Goal: Information Seeking & Learning: Learn about a topic

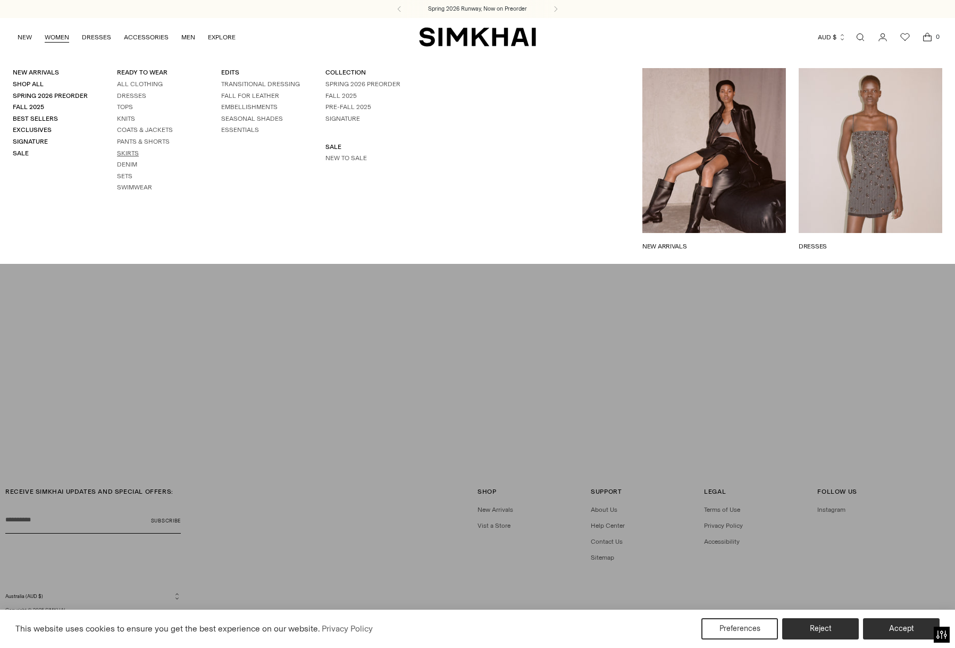
click at [129, 153] on link "Skirts" at bounding box center [128, 152] width 22 height 7
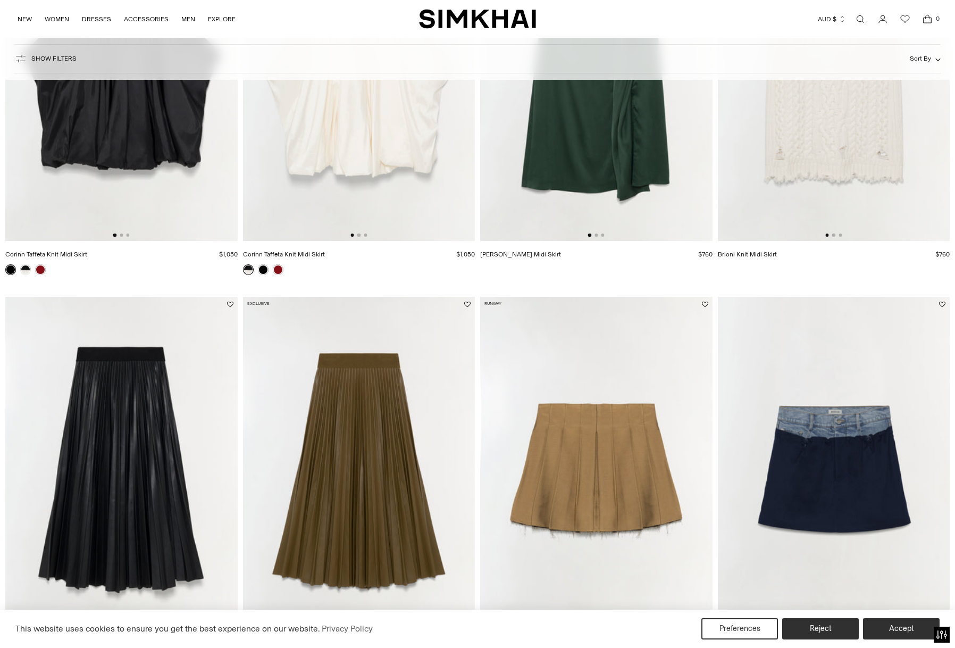
scroll to position [1087, 0]
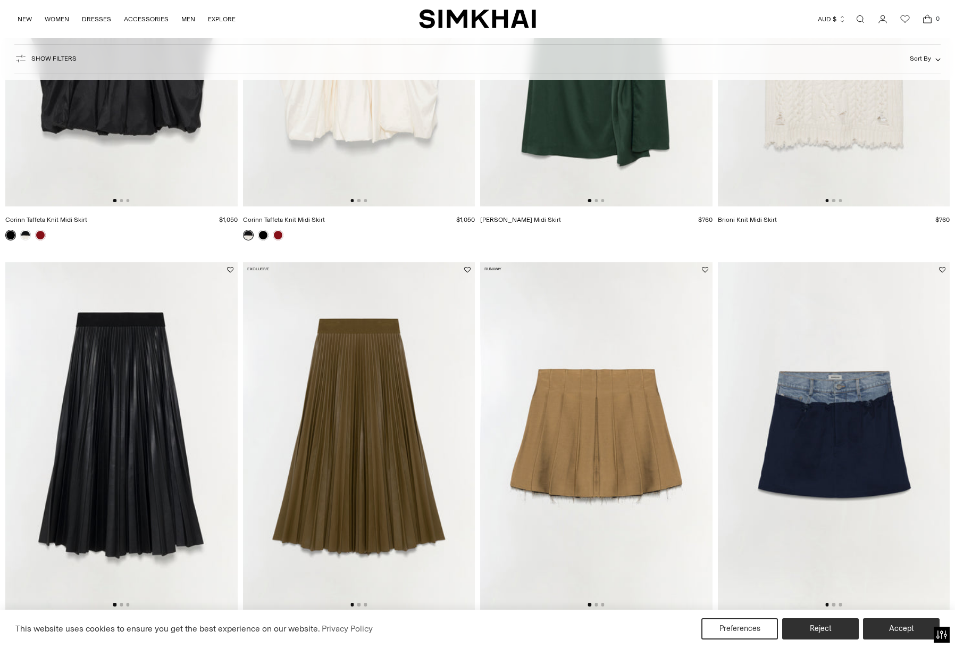
click at [143, 367] on img at bounding box center [121, 436] width 232 height 348
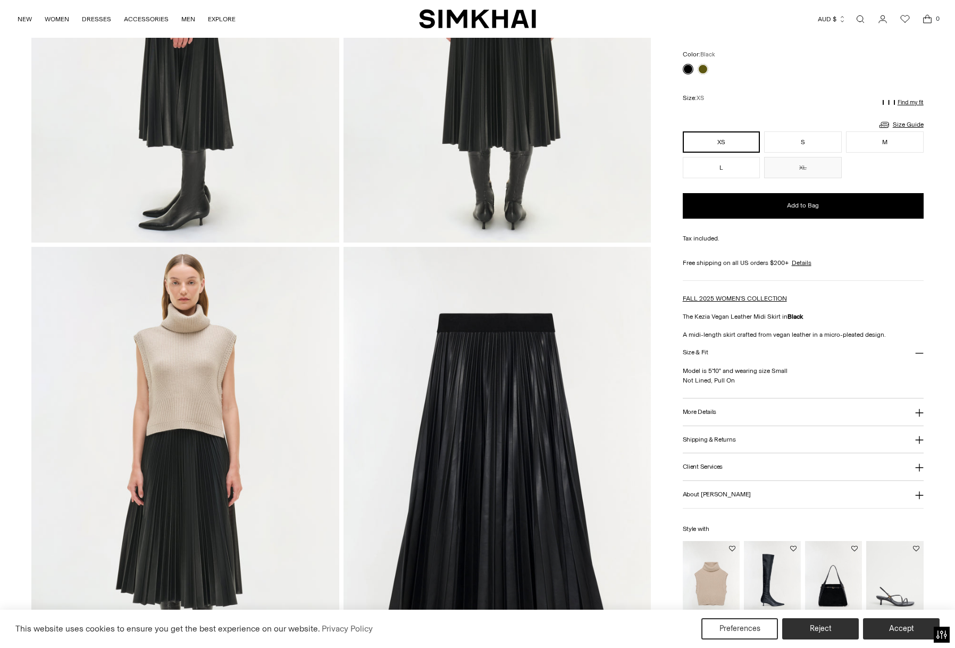
scroll to position [815, 0]
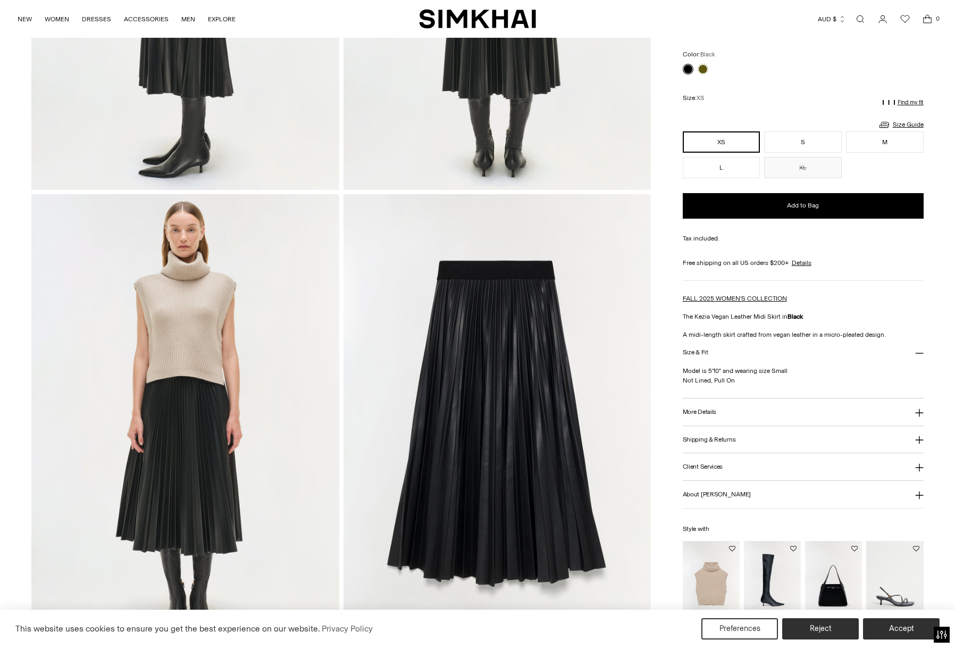
click at [526, 274] on img at bounding box center [497, 425] width 308 height 462
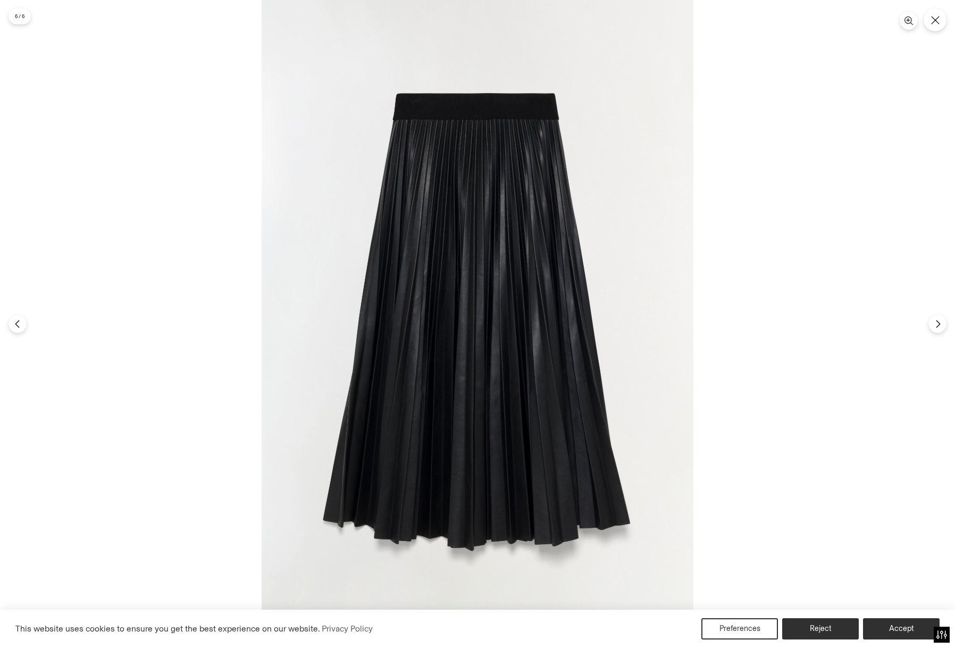
click at [479, 99] on img at bounding box center [478, 324] width 432 height 648
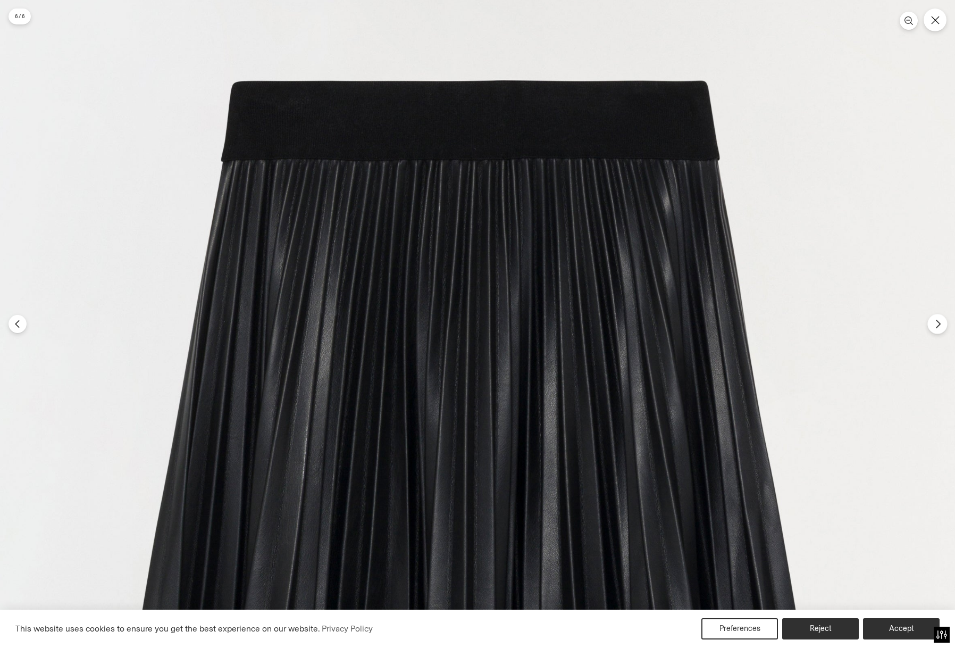
click at [934, 328] on icon "Next" at bounding box center [938, 324] width 10 height 10
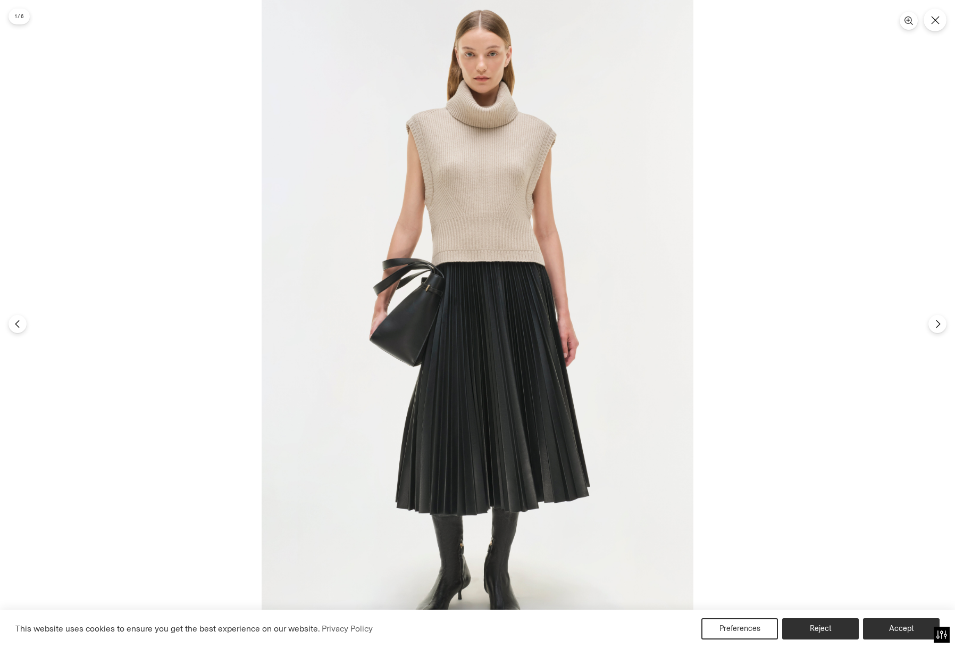
click at [392, 271] on img at bounding box center [478, 324] width 432 height 648
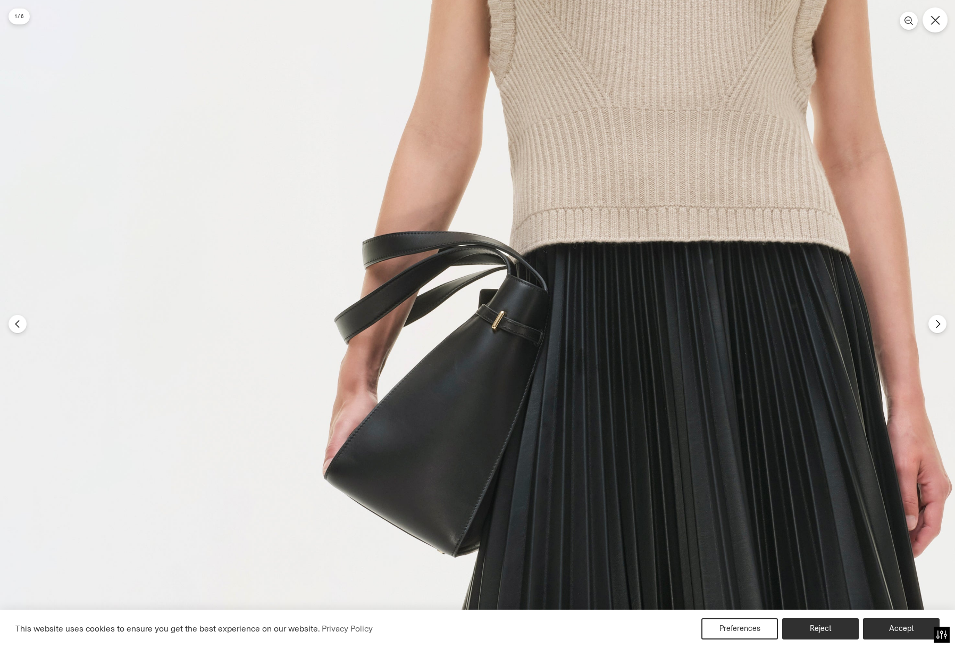
click at [933, 24] on button "Close" at bounding box center [934, 19] width 25 height 25
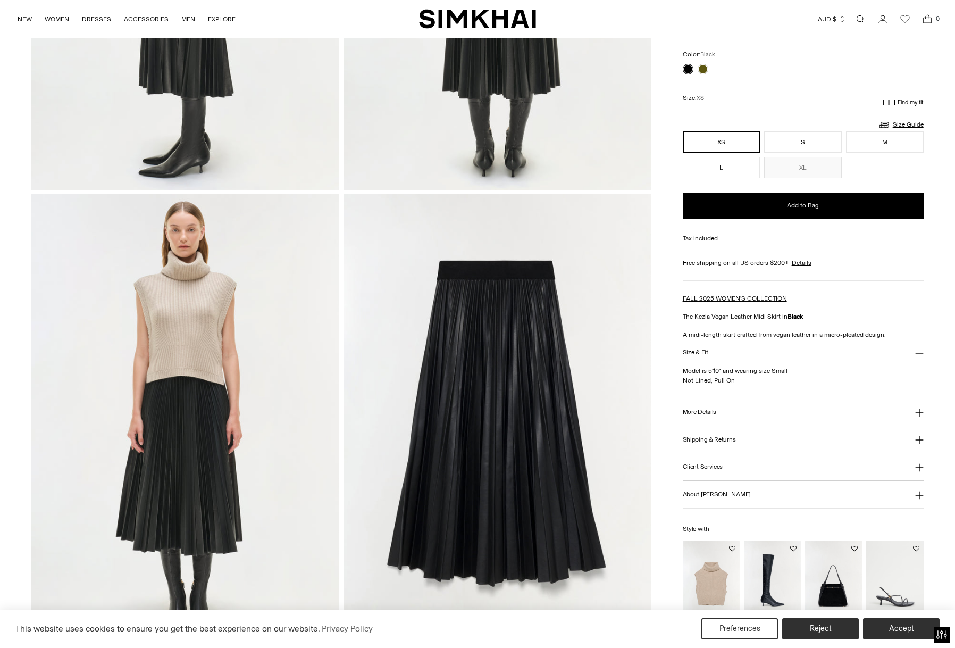
click at [728, 412] on button "More Details" at bounding box center [803, 411] width 241 height 27
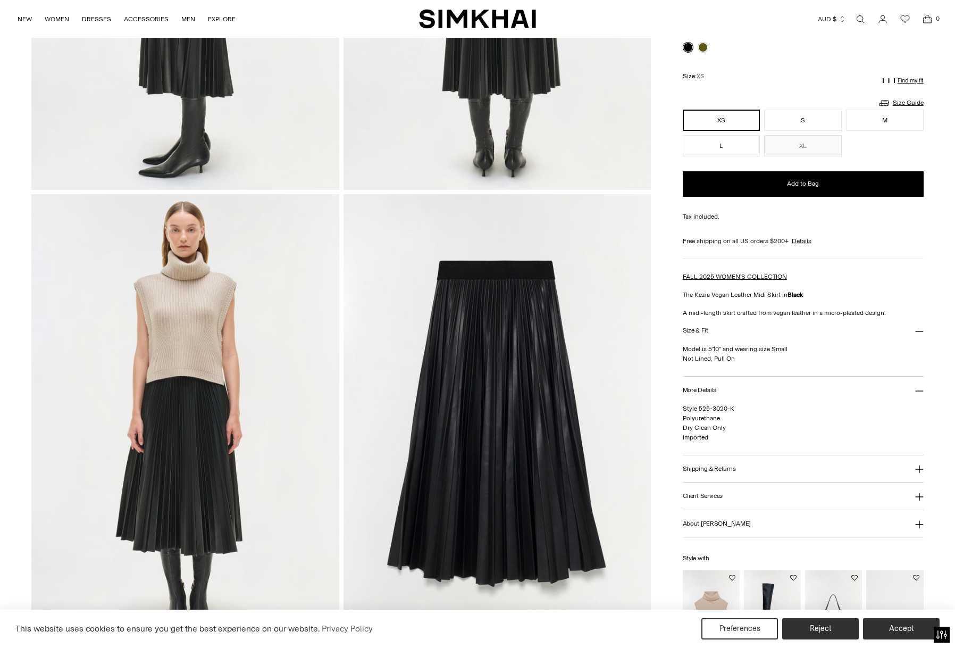
click at [733, 474] on button "Shipping & Returns" at bounding box center [803, 468] width 241 height 27
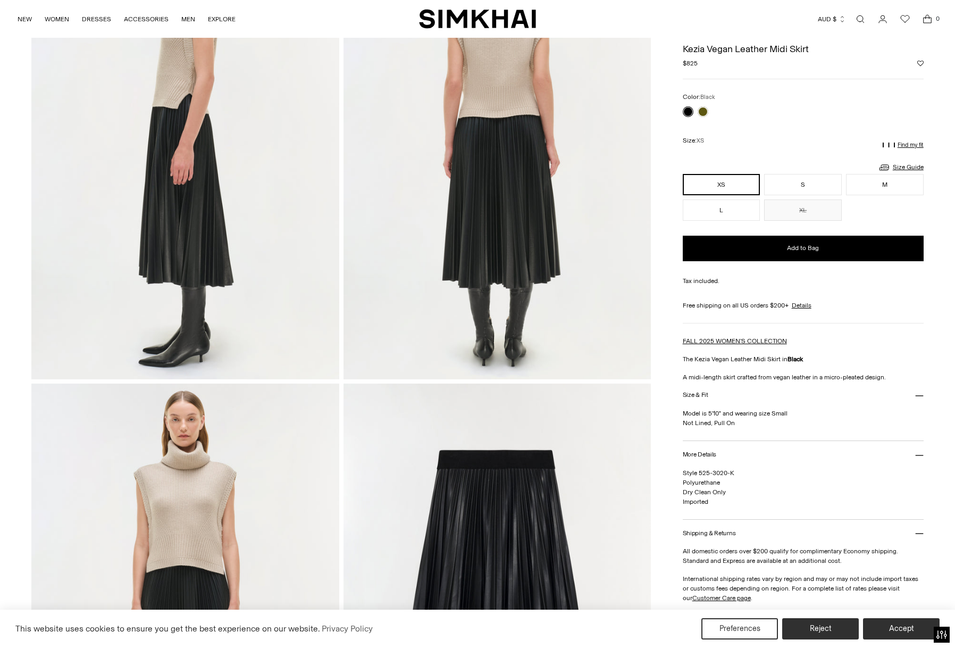
scroll to position [622, 0]
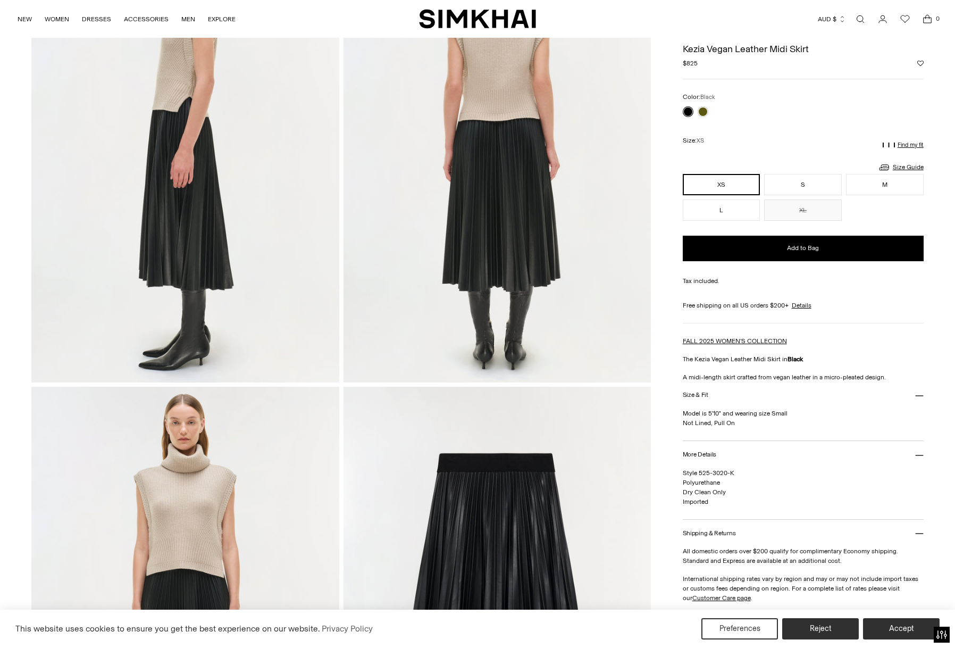
click at [812, 308] on div "Free shipping on all US orders $200+ Details Shipping Details US Shipping All d…" at bounding box center [803, 305] width 241 height 10
click at [809, 307] on link "Details" at bounding box center [802, 305] width 20 height 10
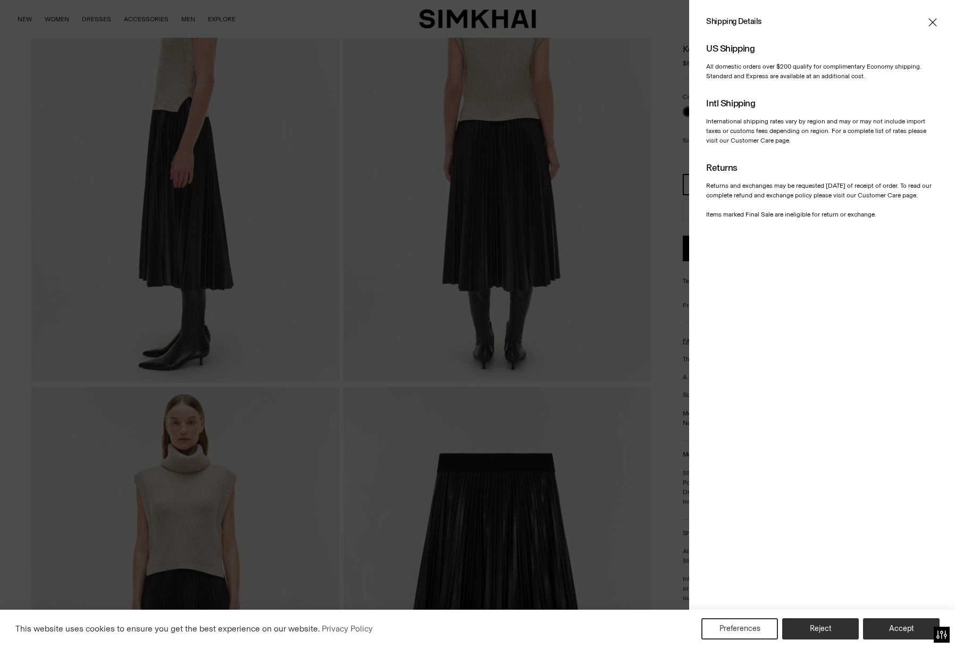
click at [933, 19] on icon "Close" at bounding box center [932, 22] width 9 height 11
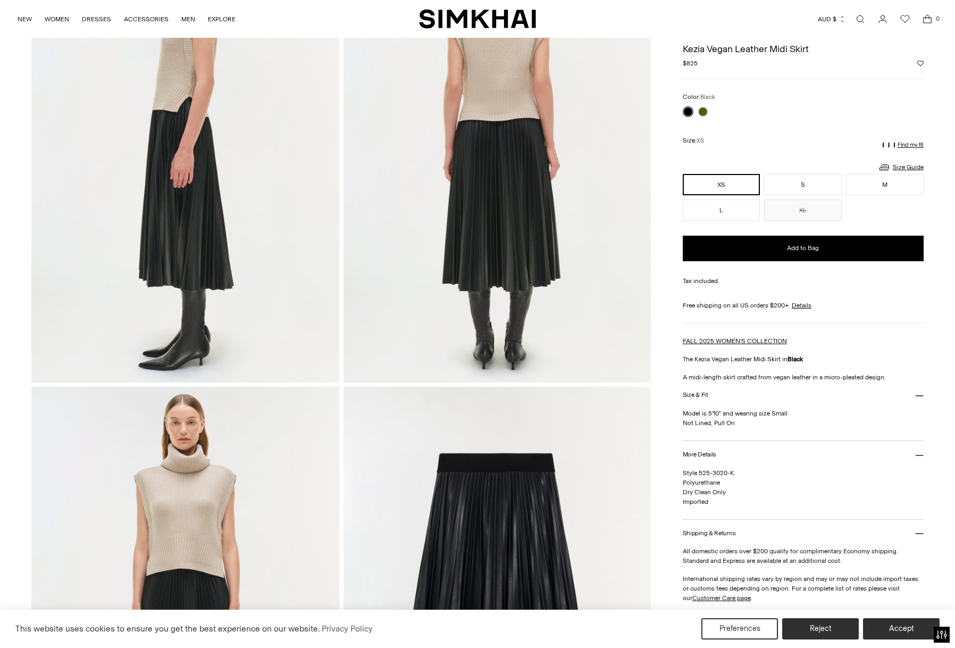
click at [563, 447] on img at bounding box center [497, 618] width 308 height 462
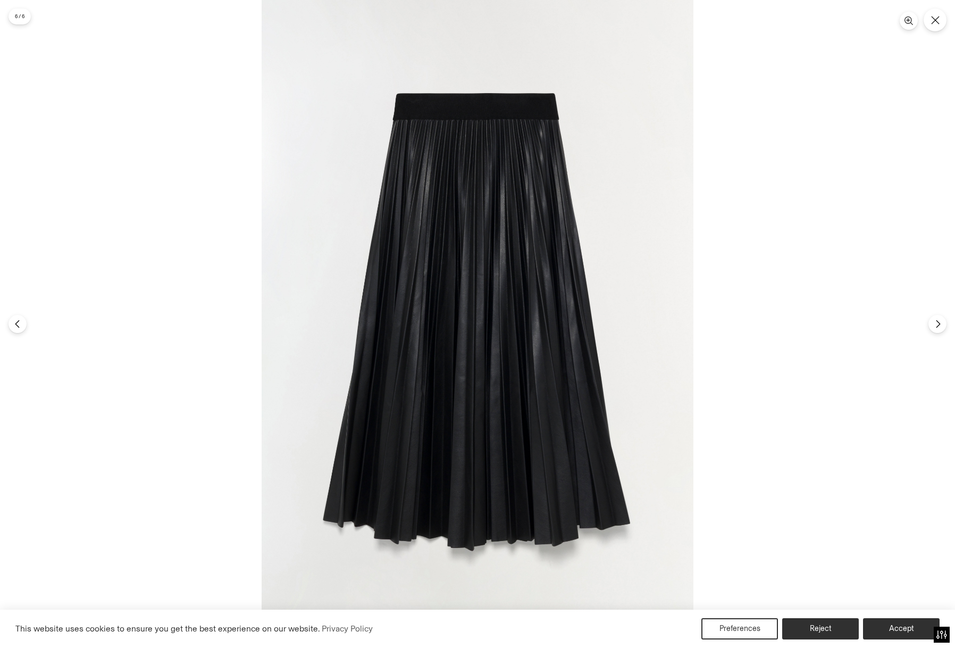
click at [515, 116] on img at bounding box center [478, 324] width 432 height 648
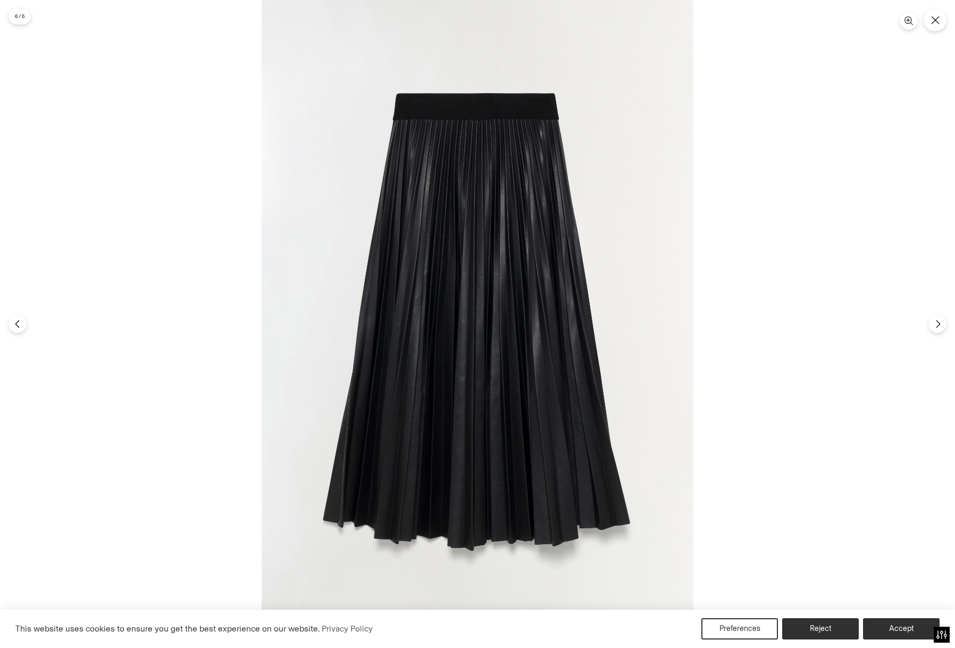
click at [480, 378] on img at bounding box center [478, 324] width 432 height 648
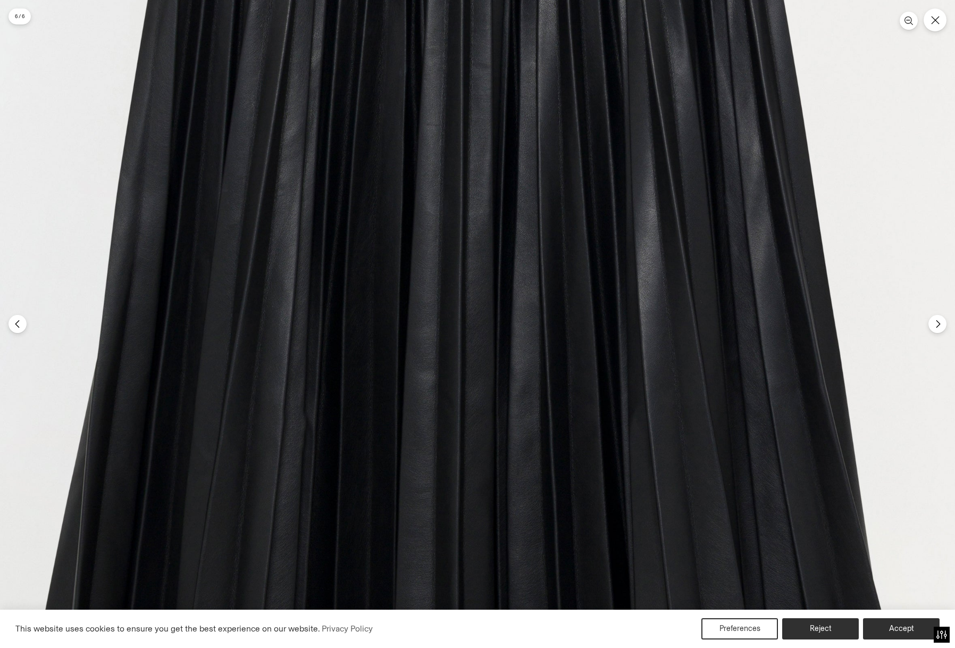
click at [502, 384] on img at bounding box center [472, 214] width 1295 height 1943
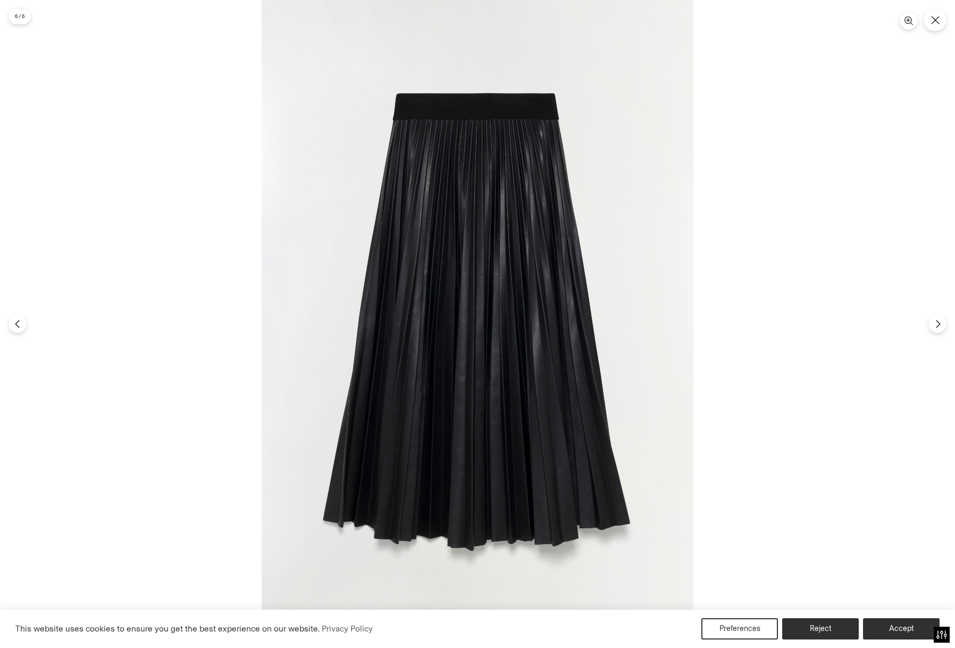
click at [530, 119] on img at bounding box center [478, 324] width 432 height 648
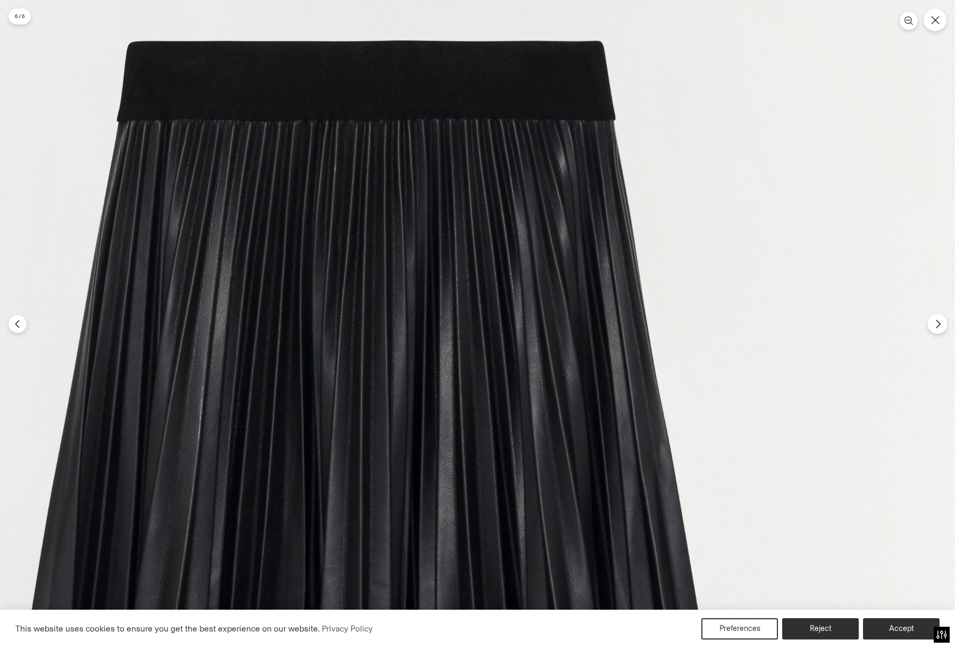
click at [937, 330] on button "Next" at bounding box center [937, 324] width 20 height 20
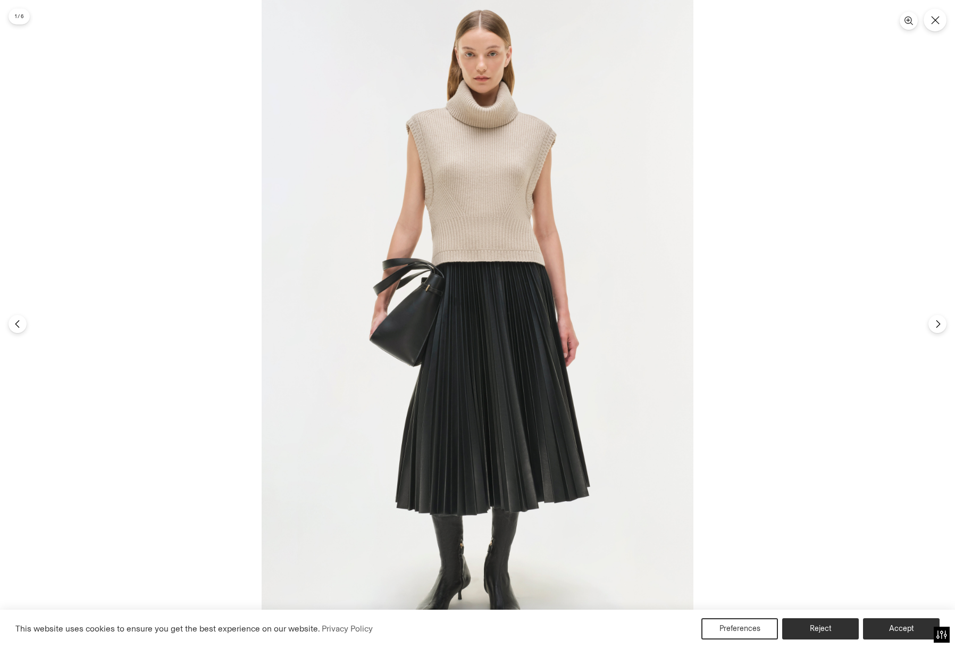
click at [656, 284] on img at bounding box center [478, 324] width 432 height 648
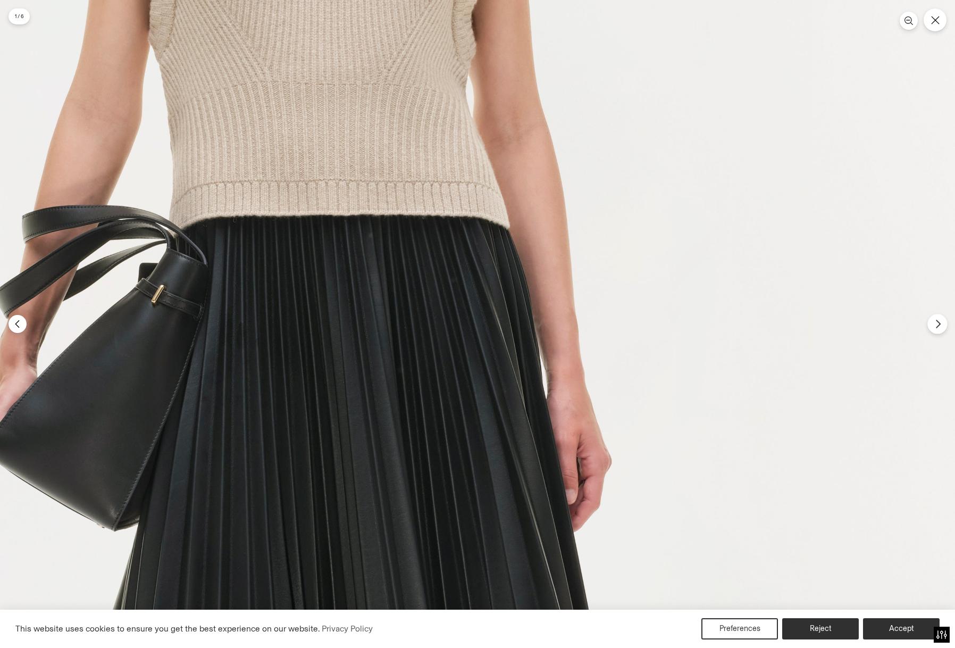
click at [931, 328] on button "Next" at bounding box center [937, 324] width 20 height 20
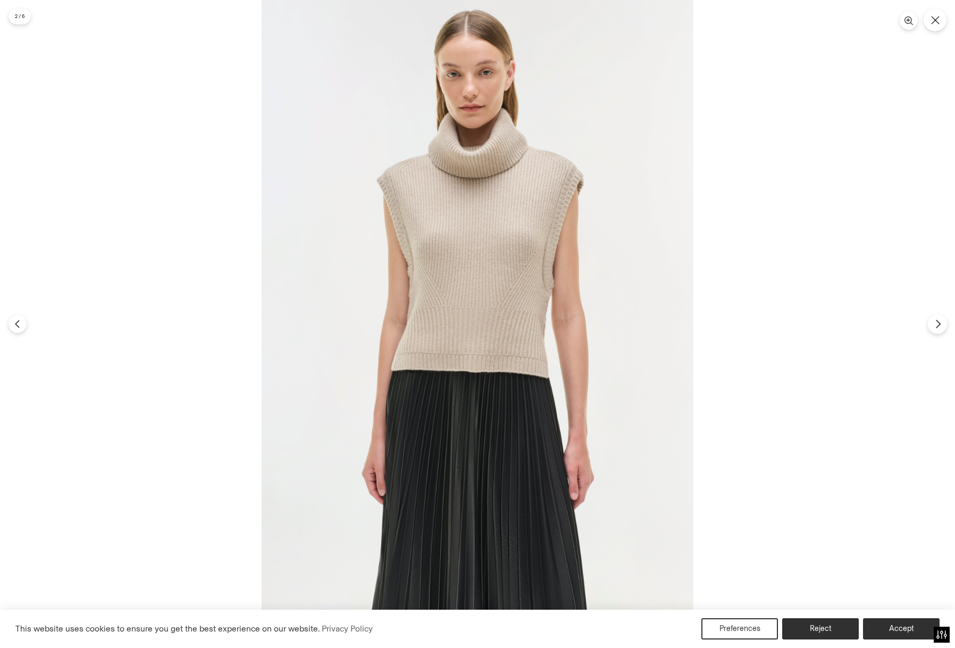
click at [931, 328] on button "Next" at bounding box center [937, 324] width 20 height 20
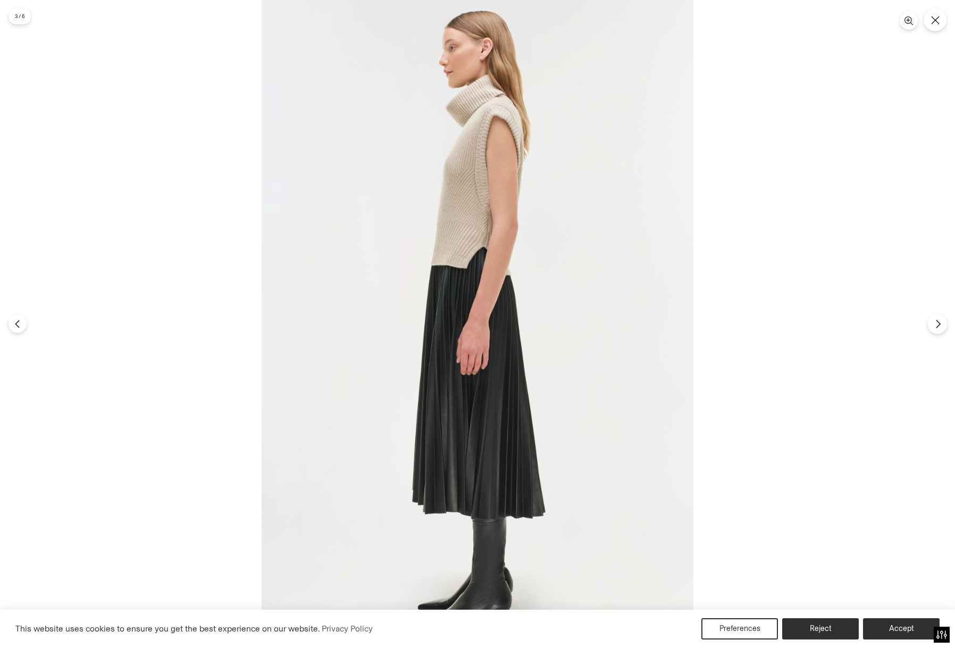
click at [940, 325] on icon "Next" at bounding box center [938, 324] width 10 height 10
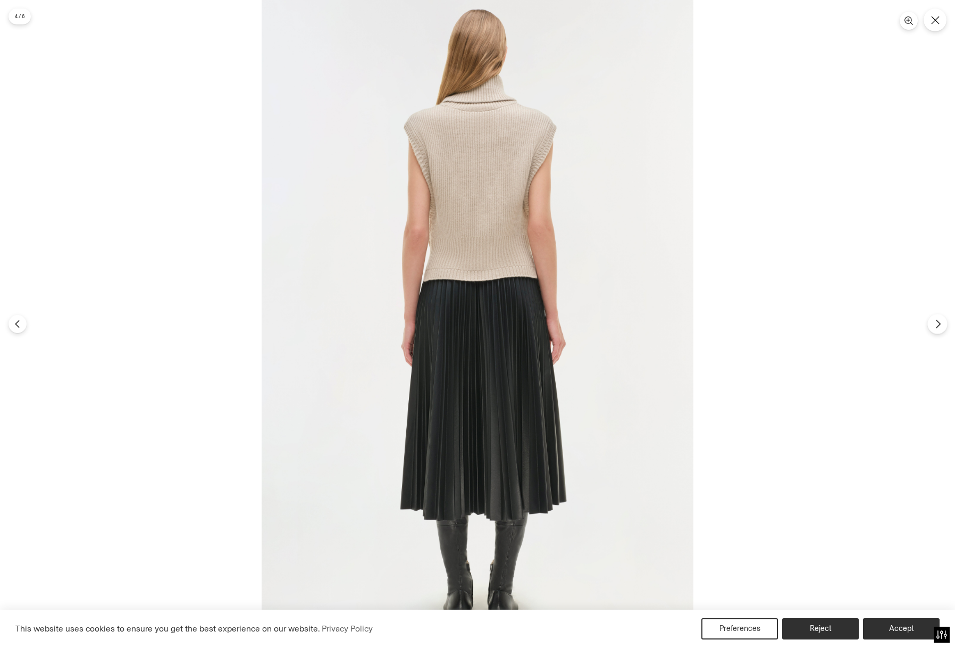
click at [940, 325] on icon "Next" at bounding box center [938, 324] width 10 height 10
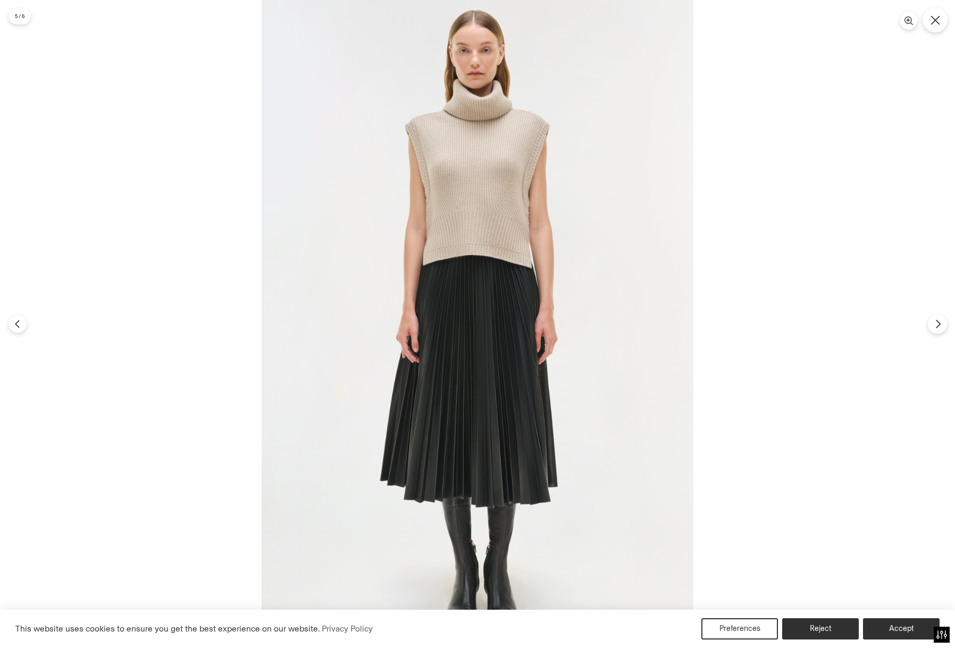
click at [932, 25] on button "Close" at bounding box center [934, 19] width 25 height 25
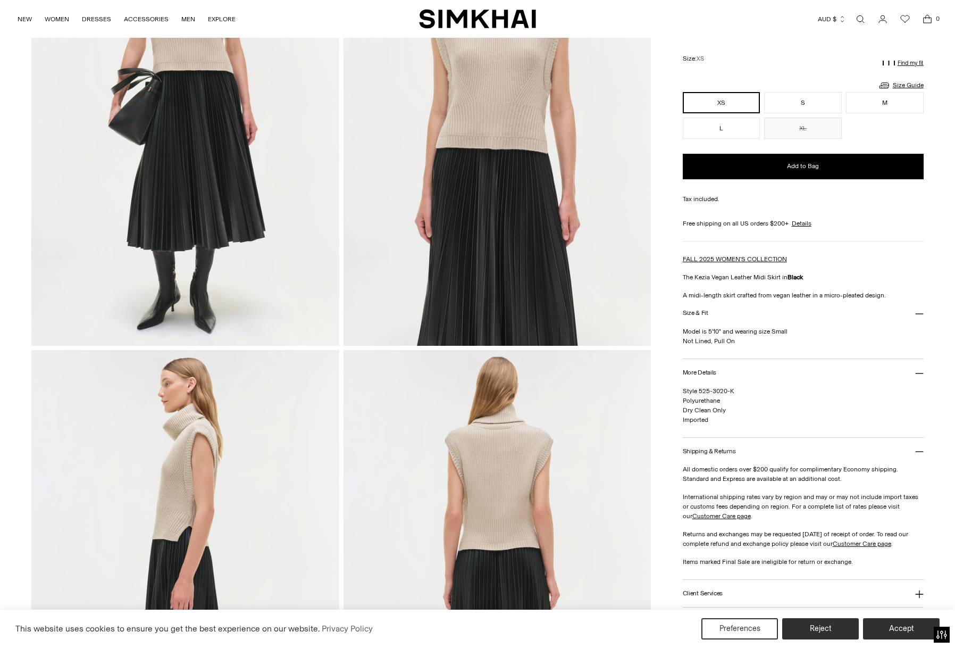
scroll to position [186, 0]
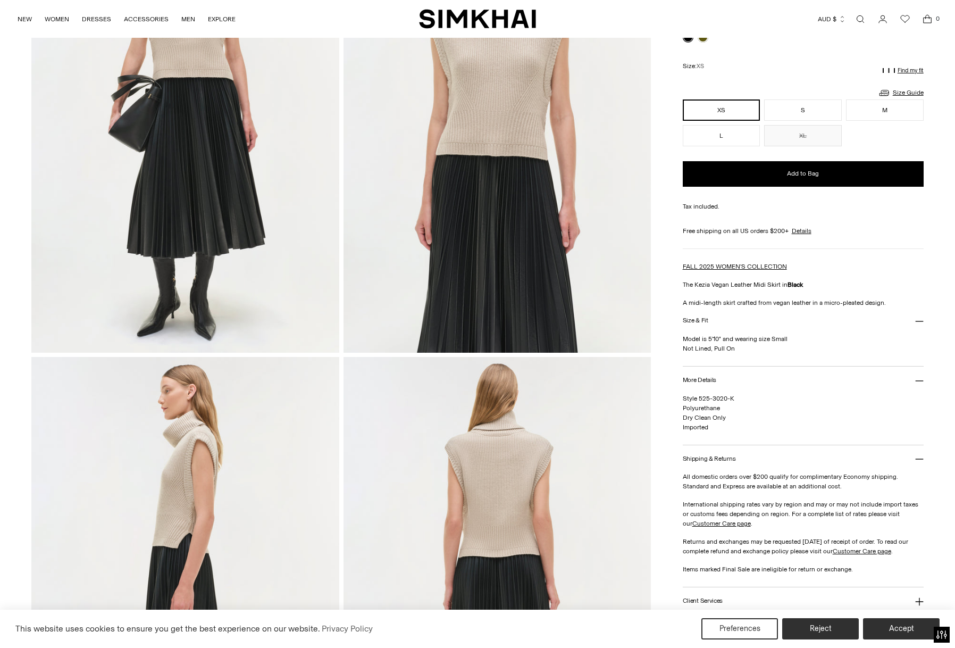
click at [236, 258] on img at bounding box center [185, 122] width 308 height 462
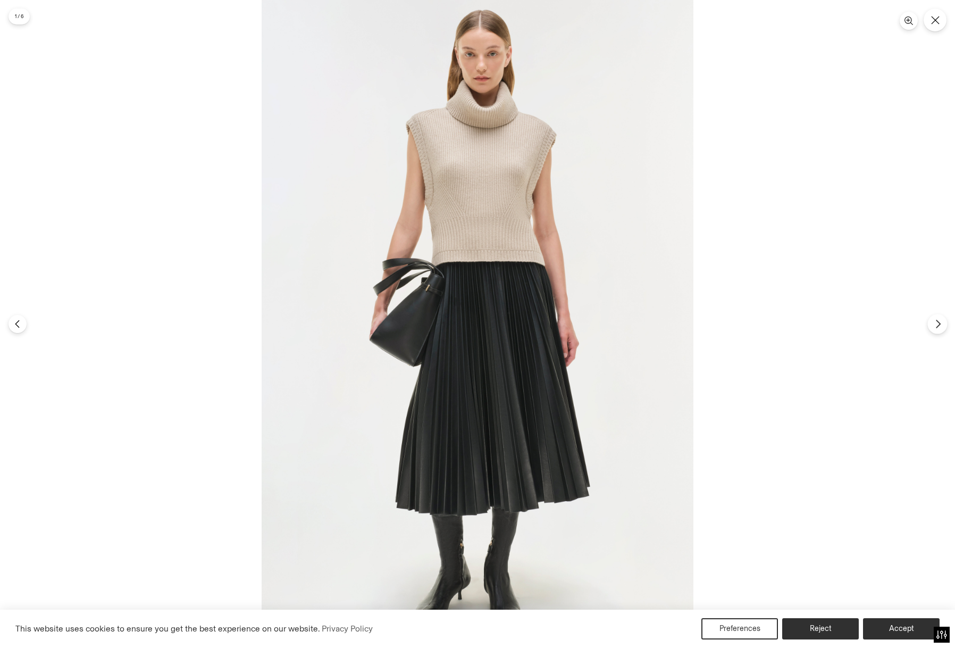
click at [944, 325] on button "Next" at bounding box center [937, 324] width 20 height 20
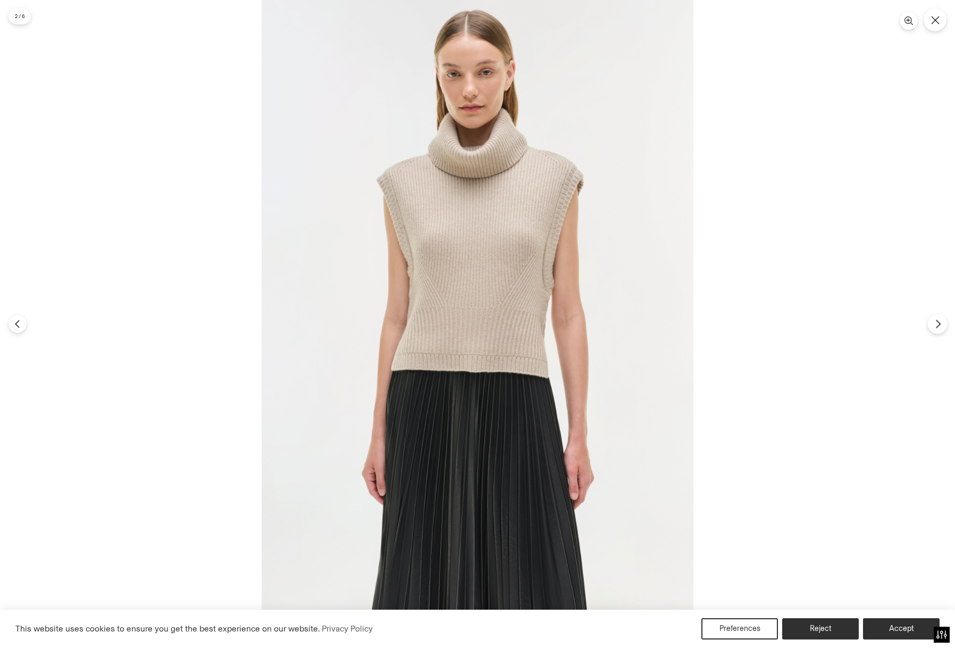
click at [935, 327] on icon "Next" at bounding box center [938, 324] width 10 height 10
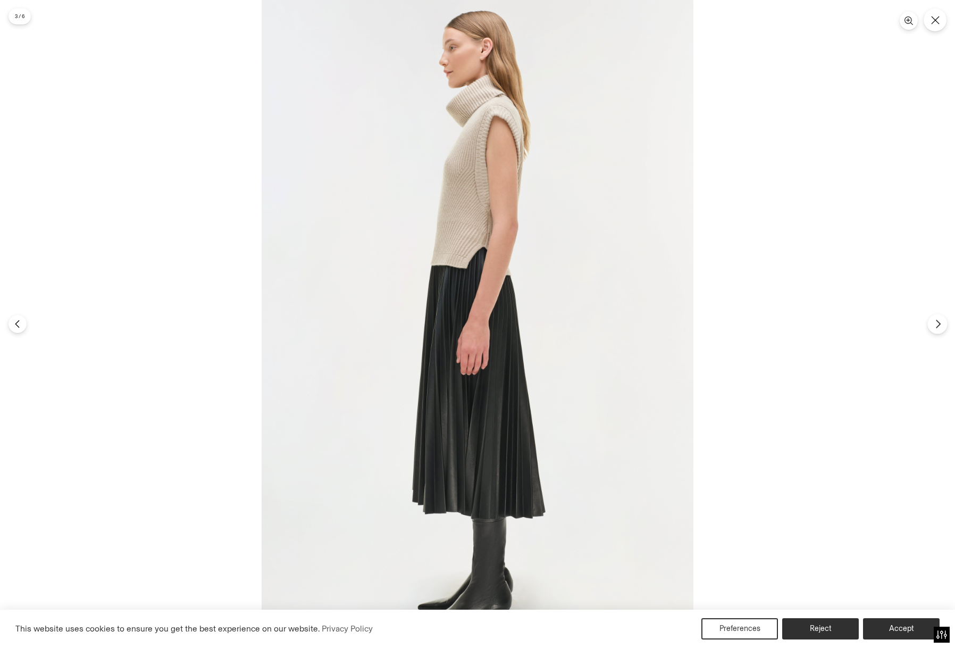
click at [934, 327] on icon "Next" at bounding box center [938, 324] width 10 height 10
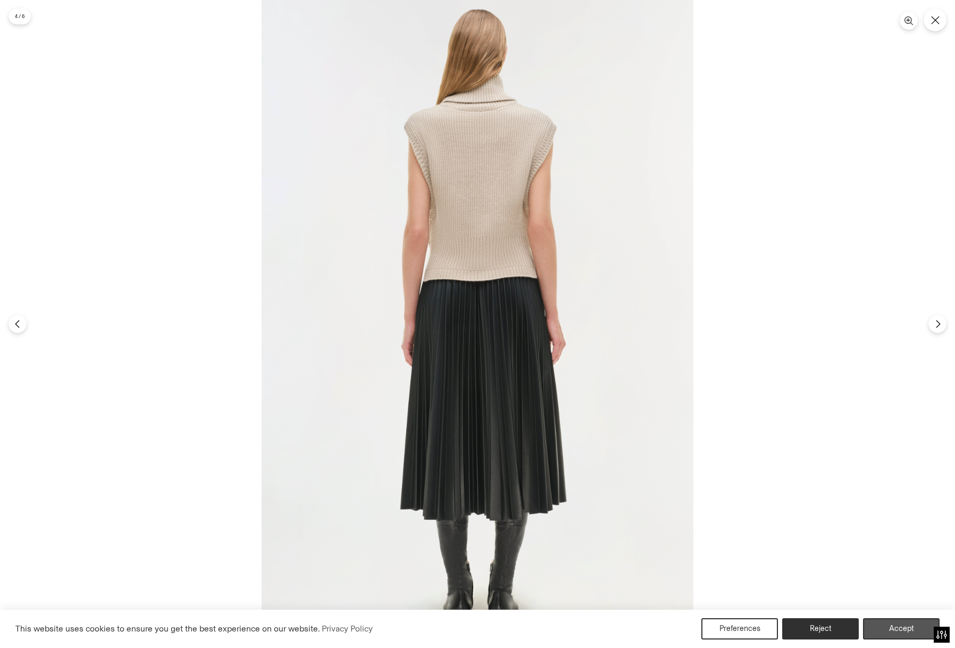
click at [905, 627] on button "Accept" at bounding box center [901, 628] width 77 height 21
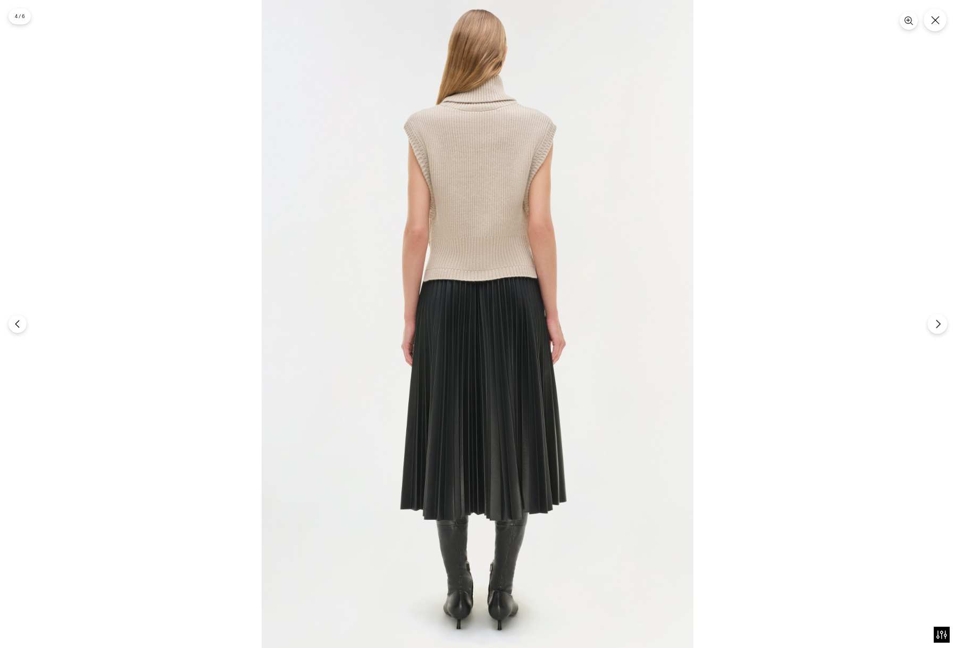
click at [944, 326] on button "Next" at bounding box center [937, 324] width 20 height 20
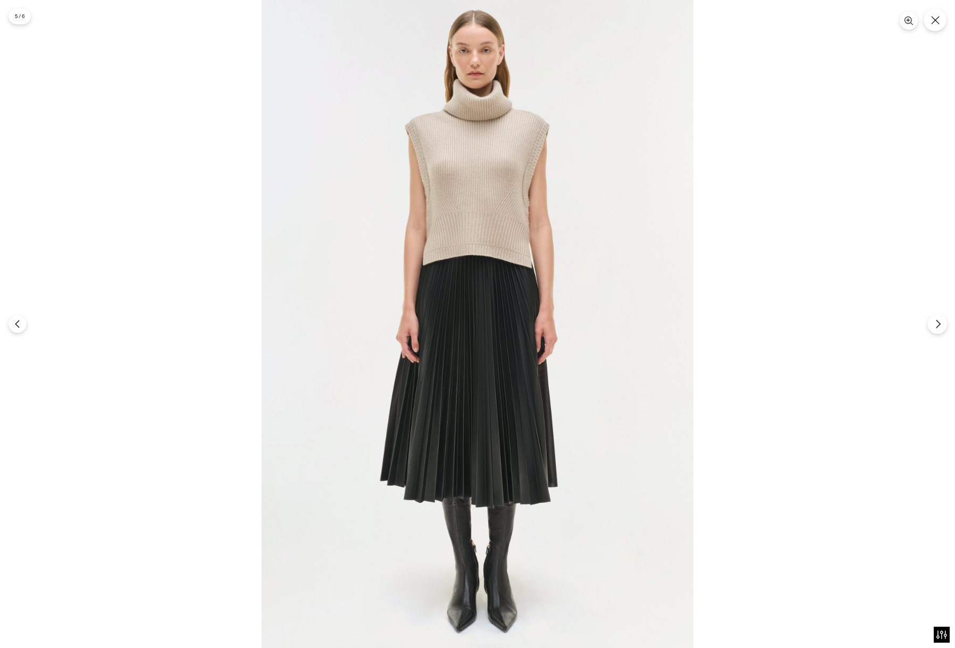
click at [935, 323] on icon "Next" at bounding box center [938, 324] width 10 height 10
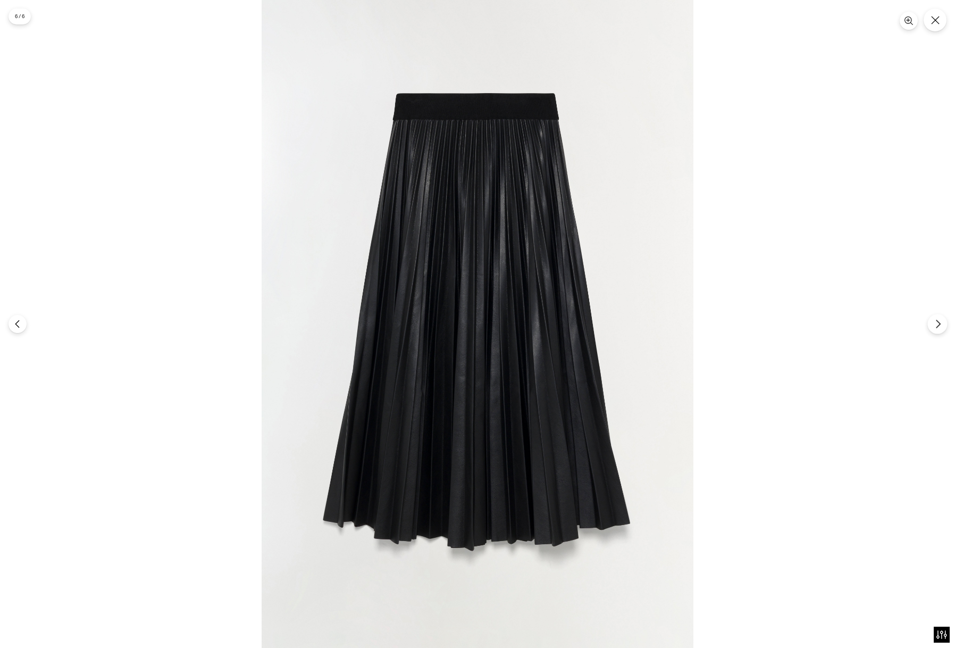
click at [933, 324] on icon "Next" at bounding box center [938, 324] width 10 height 10
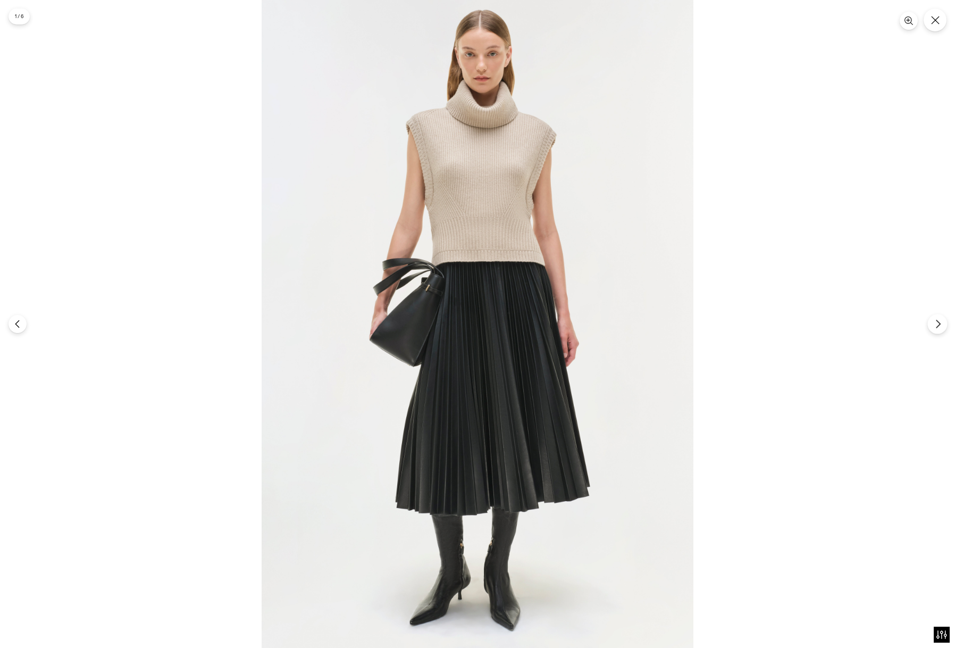
click at [933, 324] on icon "Next" at bounding box center [938, 324] width 10 height 10
